Goal: Check status: Check status

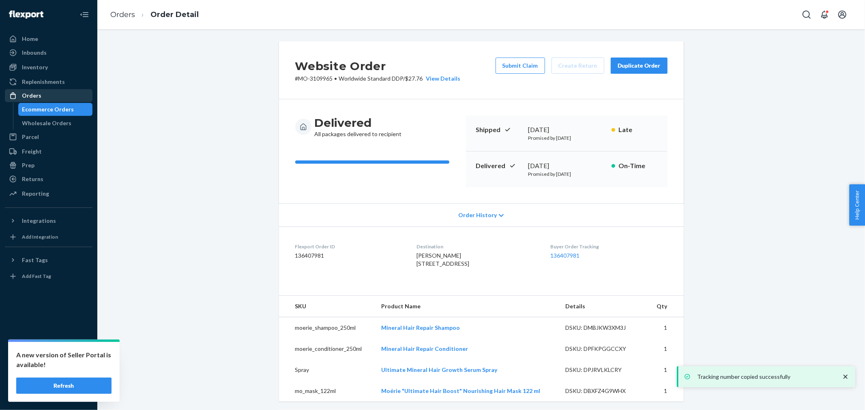
scroll to position [406, 0]
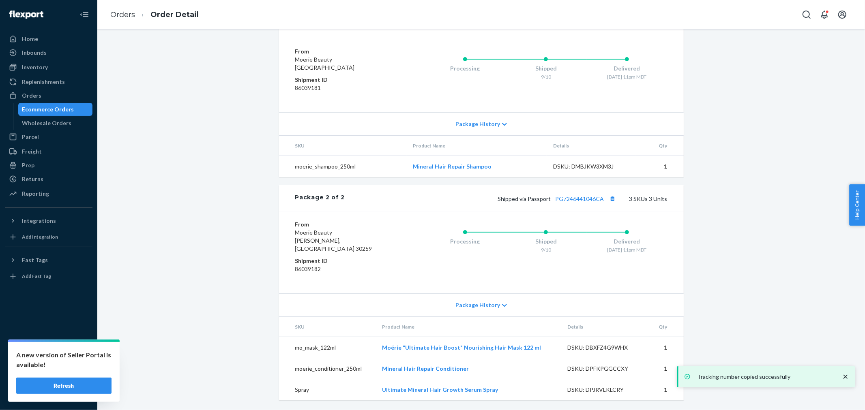
drag, startPoint x: 49, startPoint y: 90, endPoint x: 95, endPoint y: 86, distance: 46.4
click at [49, 90] on div "Orders" at bounding box center [49, 95] width 86 height 11
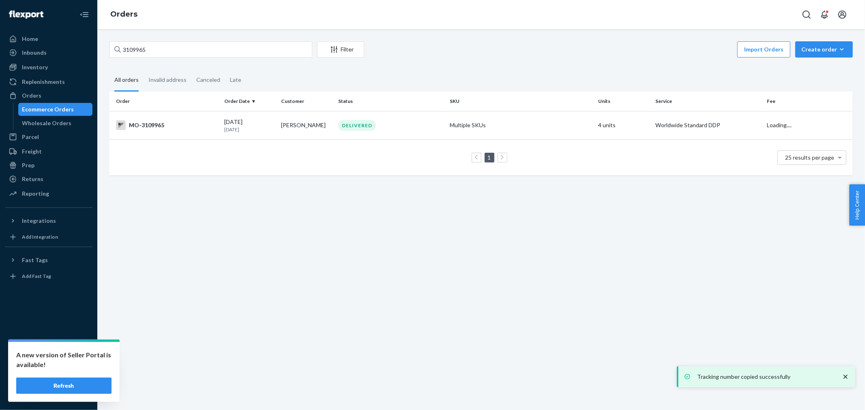
click at [64, 383] on button "Refresh" at bounding box center [63, 386] width 95 height 16
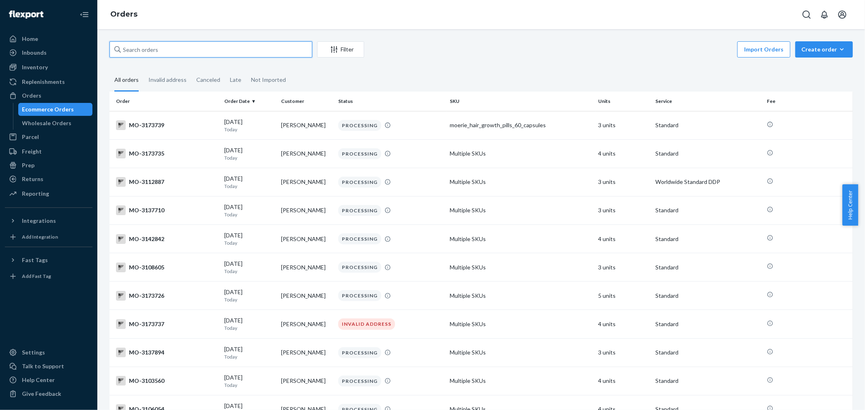
click at [268, 54] on input "text" at bounding box center [210, 49] width 203 height 16
paste input "3167117"
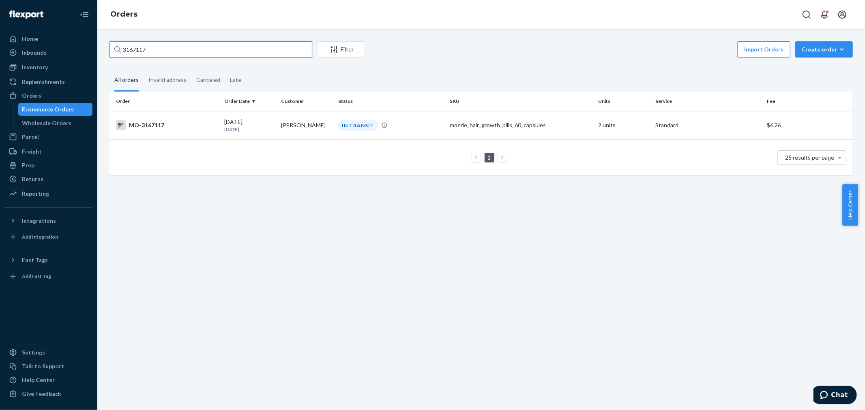
type input "3167117"
